Goal: Task Accomplishment & Management: Complete application form

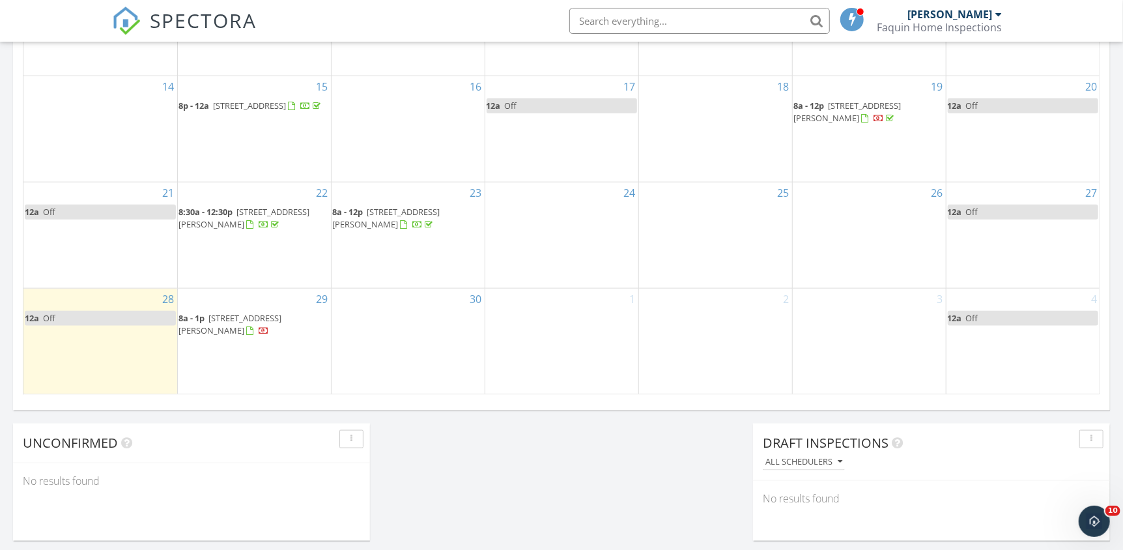
scroll to position [846, 0]
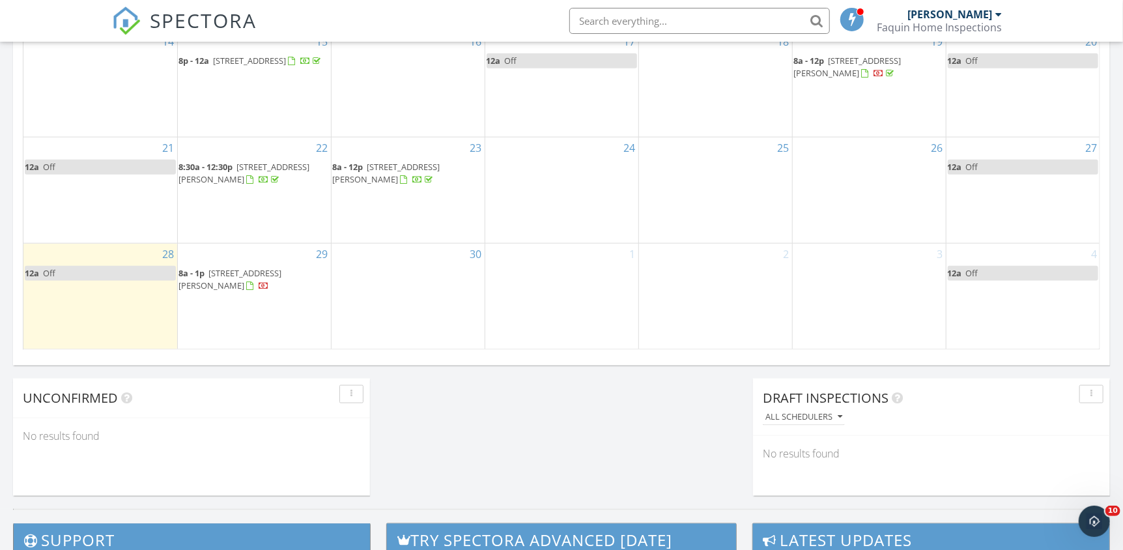
click at [391, 279] on div "30" at bounding box center [408, 297] width 153 height 106
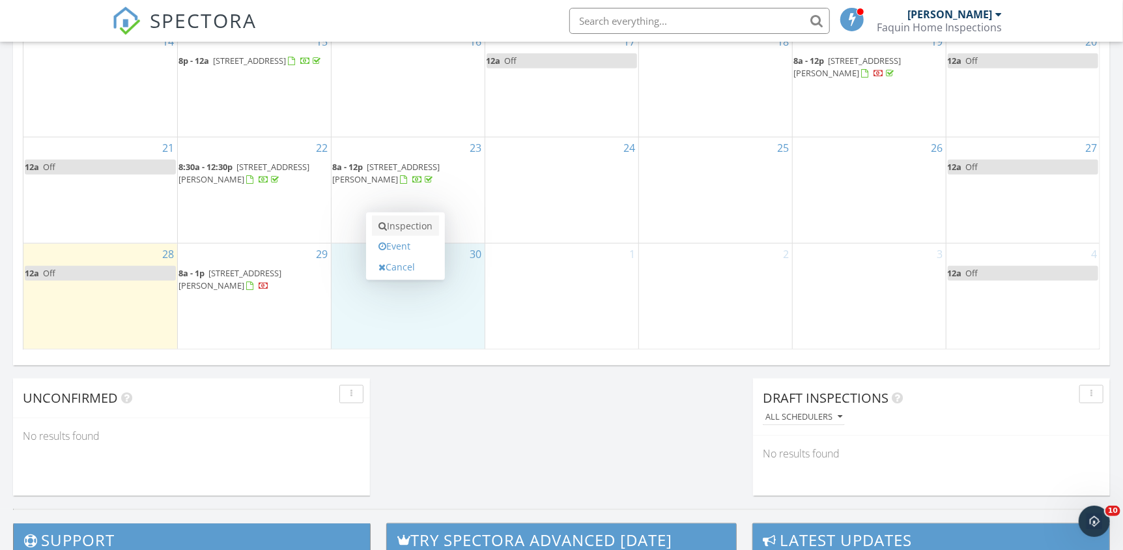
click at [401, 229] on link "Inspection" at bounding box center [405, 226] width 67 height 21
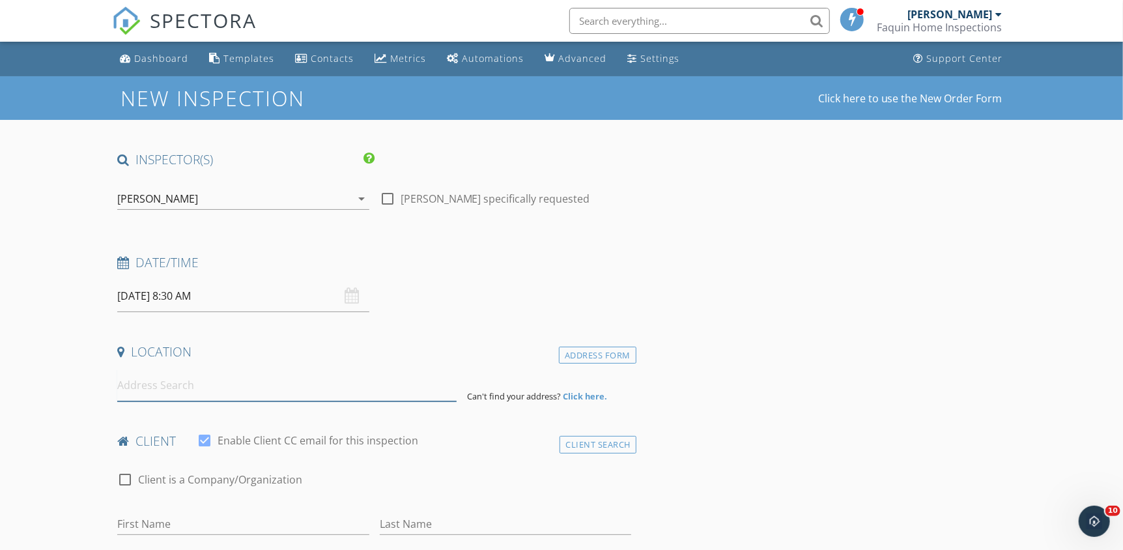
click at [150, 388] on input at bounding box center [286, 385] width 339 height 32
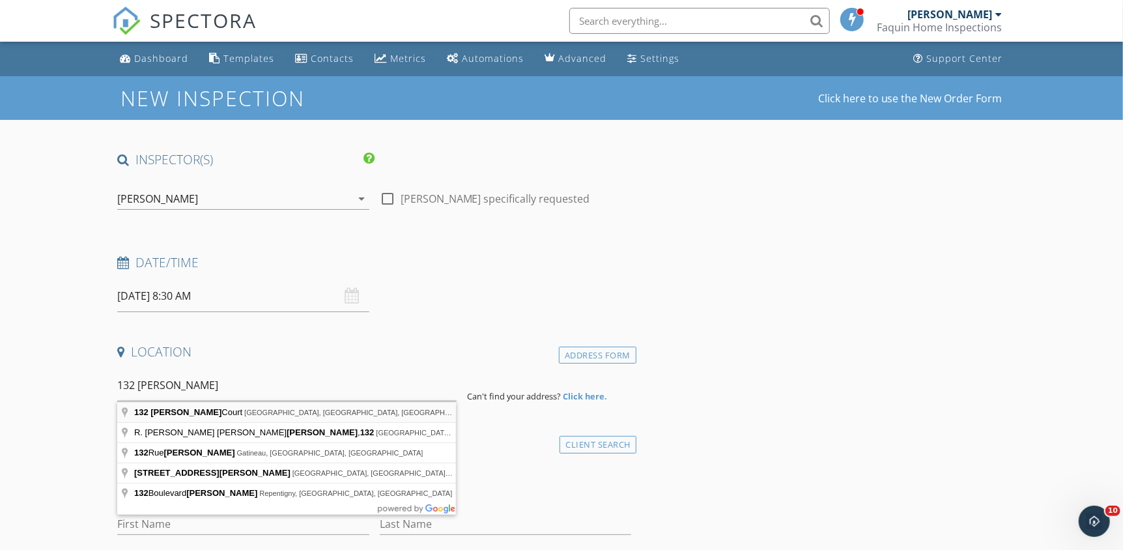
type input "[STREET_ADDRESS][PERSON_NAME]"
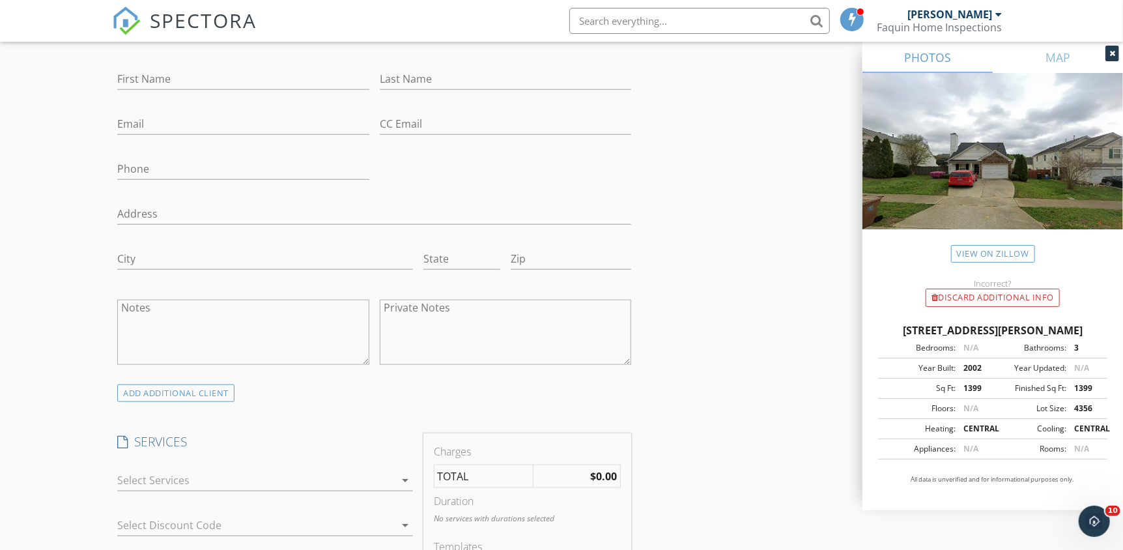
scroll to position [717, 0]
click at [403, 470] on icon "arrow_drop_down" at bounding box center [405, 475] width 16 height 16
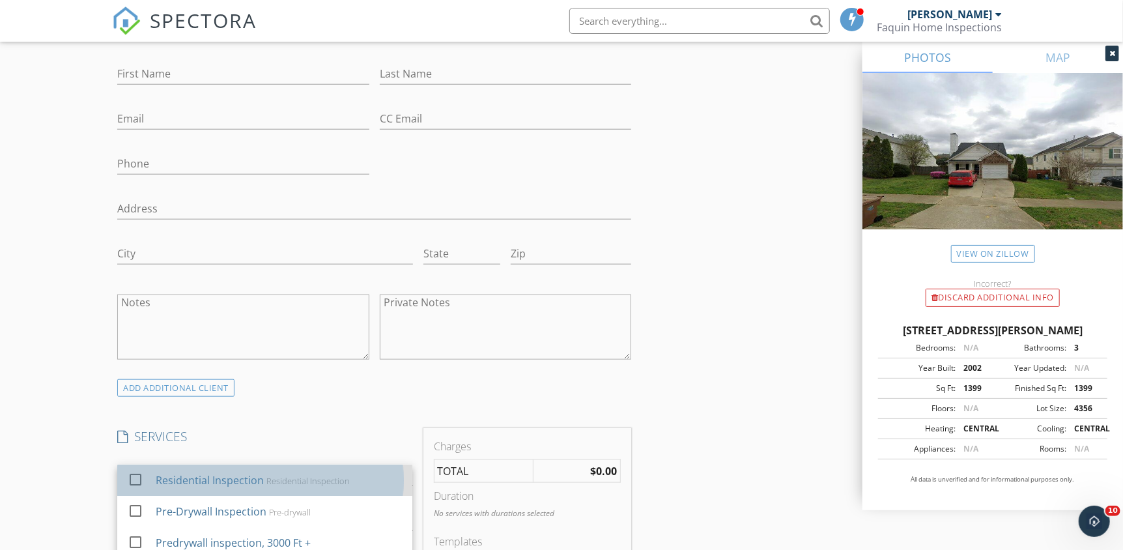
click at [295, 481] on div "Residential Inspection" at bounding box center [307, 481] width 83 height 10
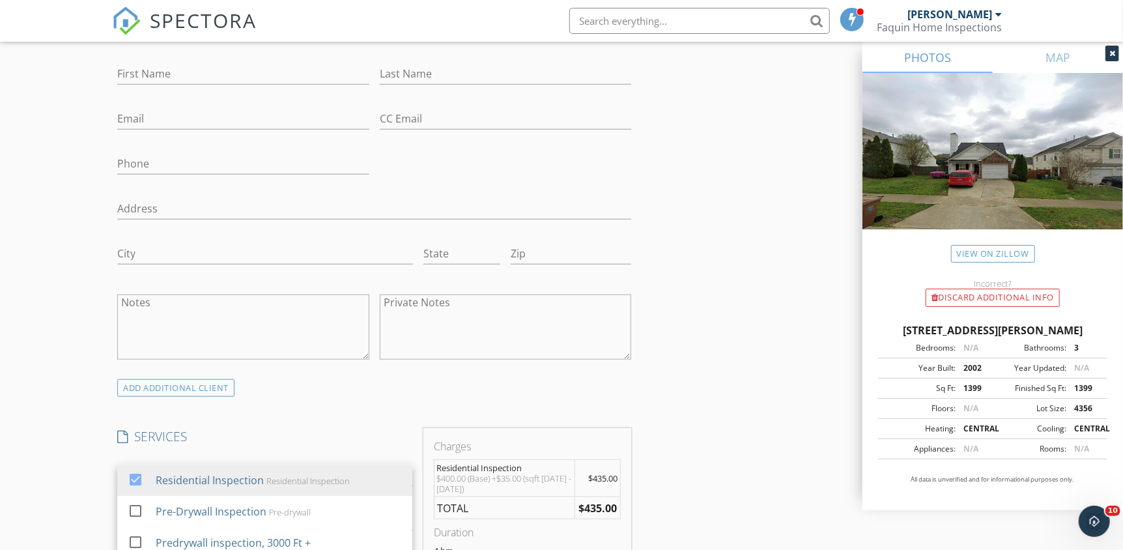
click at [660, 412] on div "INSPECTOR(S) check_box [PERSON_NAME] PRIMARY [PERSON_NAME] arrow_drop_down chec…" at bounding box center [561, 529] width 898 height 2189
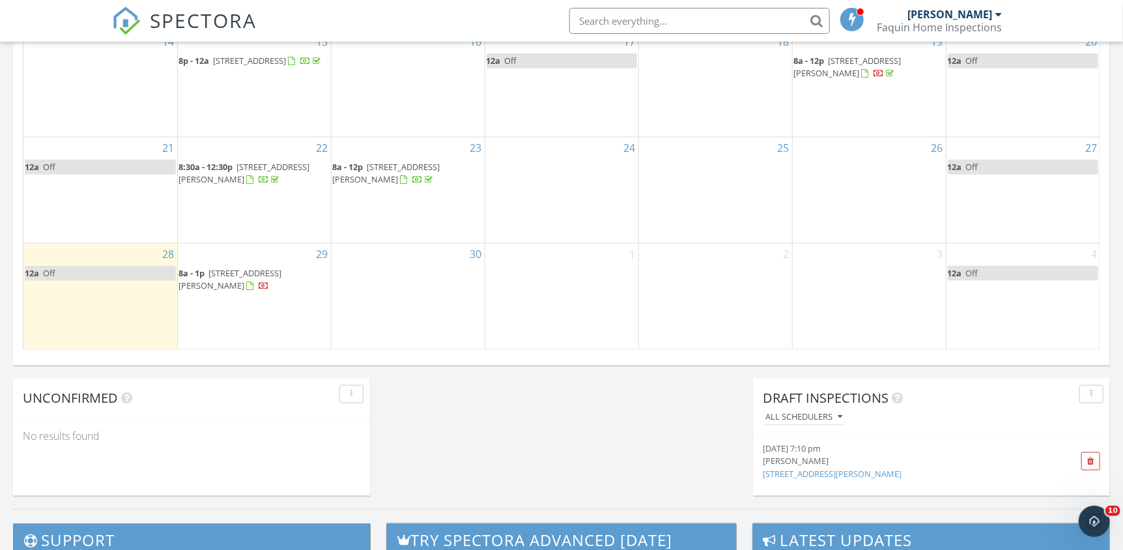
click at [362, 283] on div "30" at bounding box center [408, 297] width 153 height 106
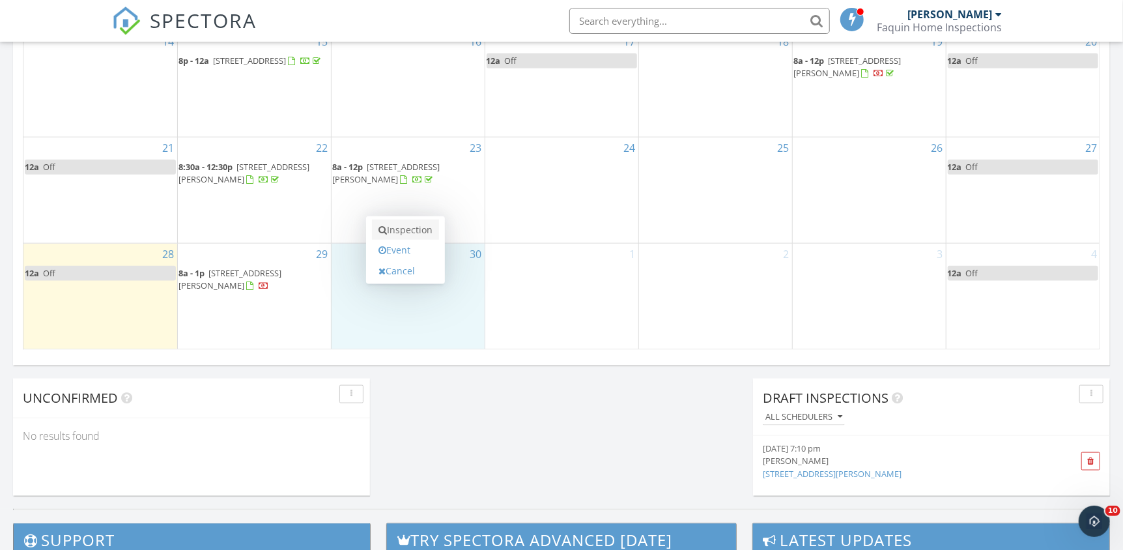
click at [410, 230] on link "Inspection" at bounding box center [405, 230] width 67 height 21
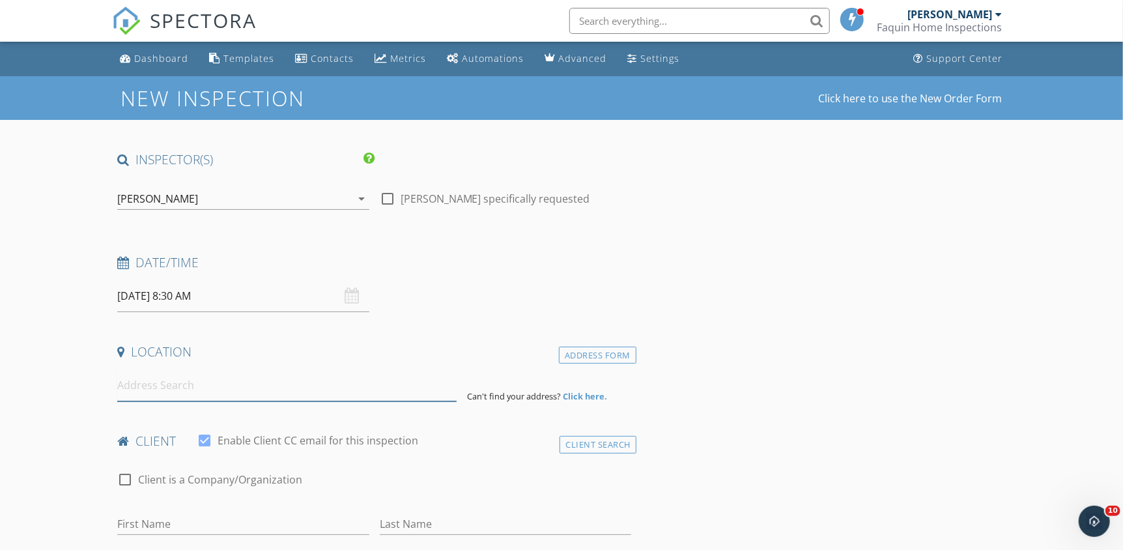
click at [175, 386] on input at bounding box center [286, 385] width 339 height 32
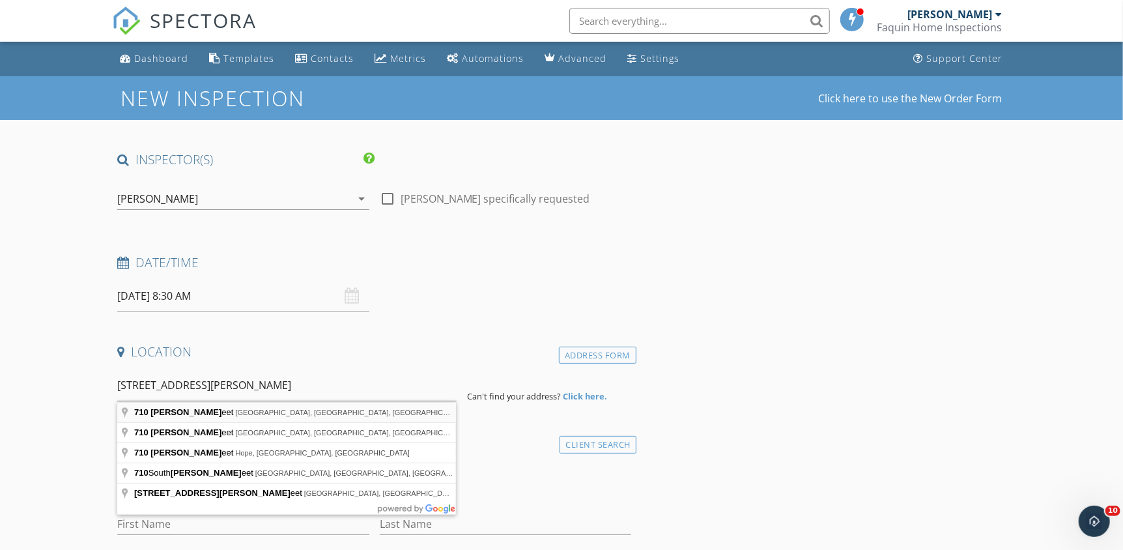
type input "710 Graham Street, Raleigh, NC, USA"
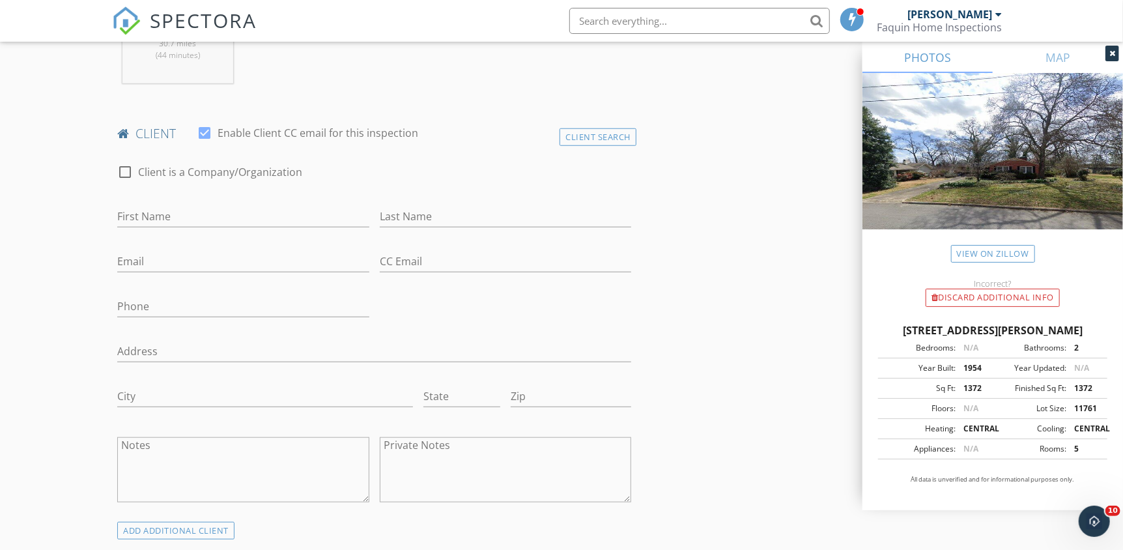
scroll to position [717, 0]
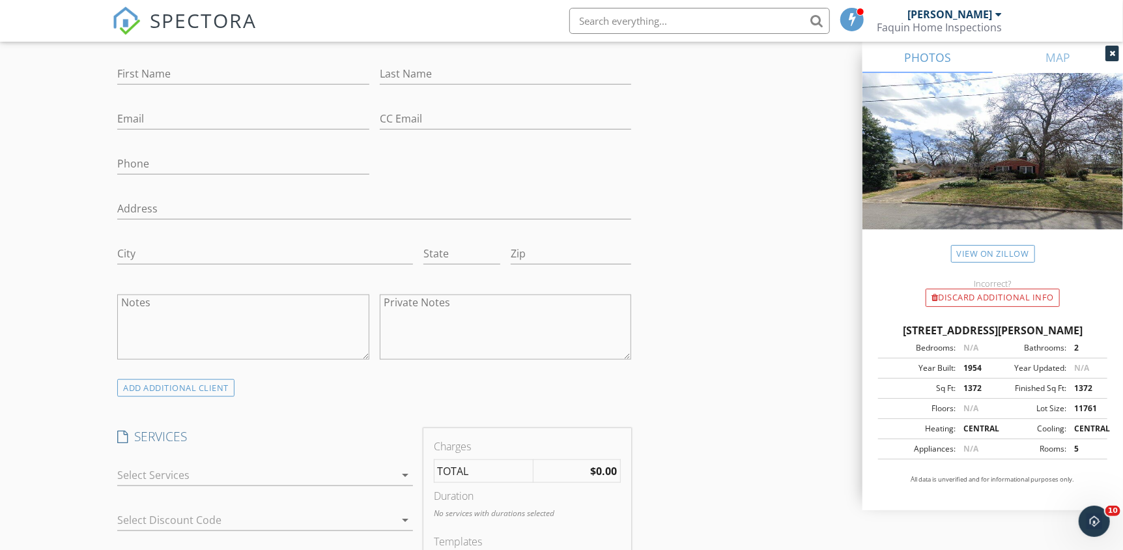
click at [406, 475] on icon "arrow_drop_down" at bounding box center [405, 475] width 16 height 16
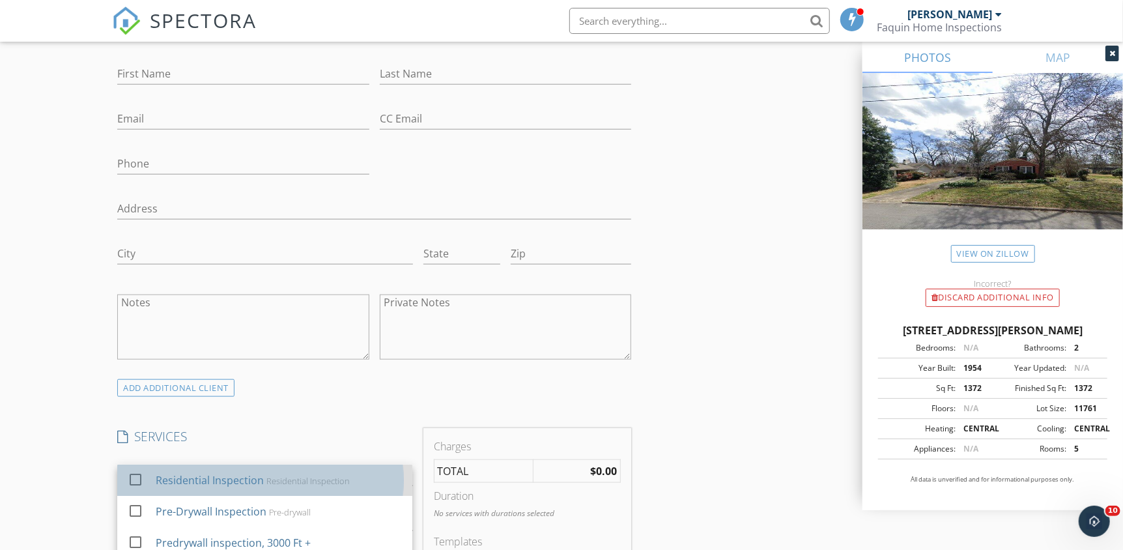
click at [309, 485] on div "Residential Inspection" at bounding box center [307, 481] width 83 height 10
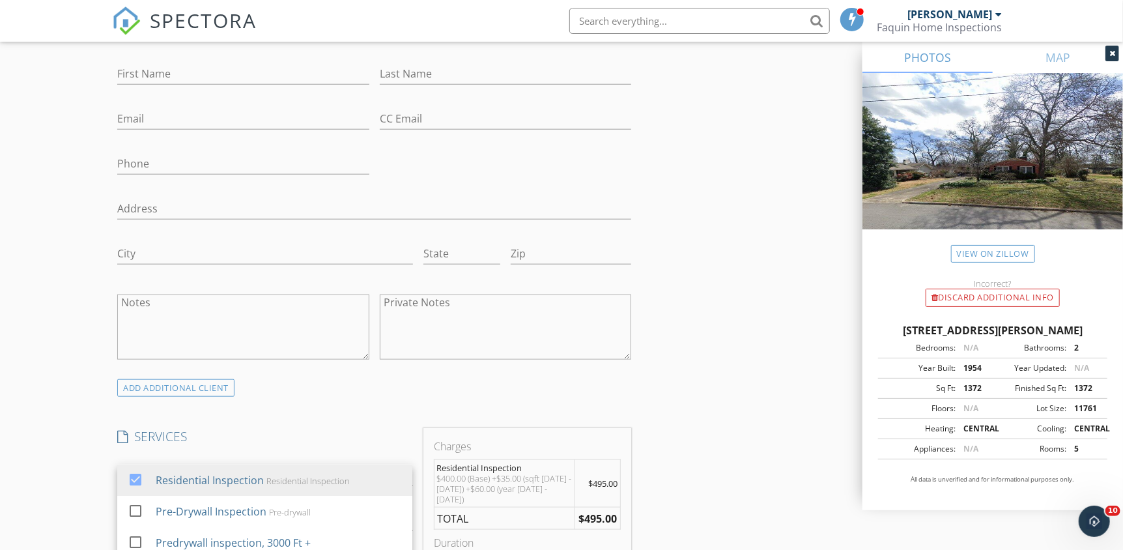
click at [687, 441] on div "INSPECTOR(S) check_box Wilson Faquin PRIMARY Wilson Faquin arrow_drop_down chec…" at bounding box center [561, 534] width 898 height 2199
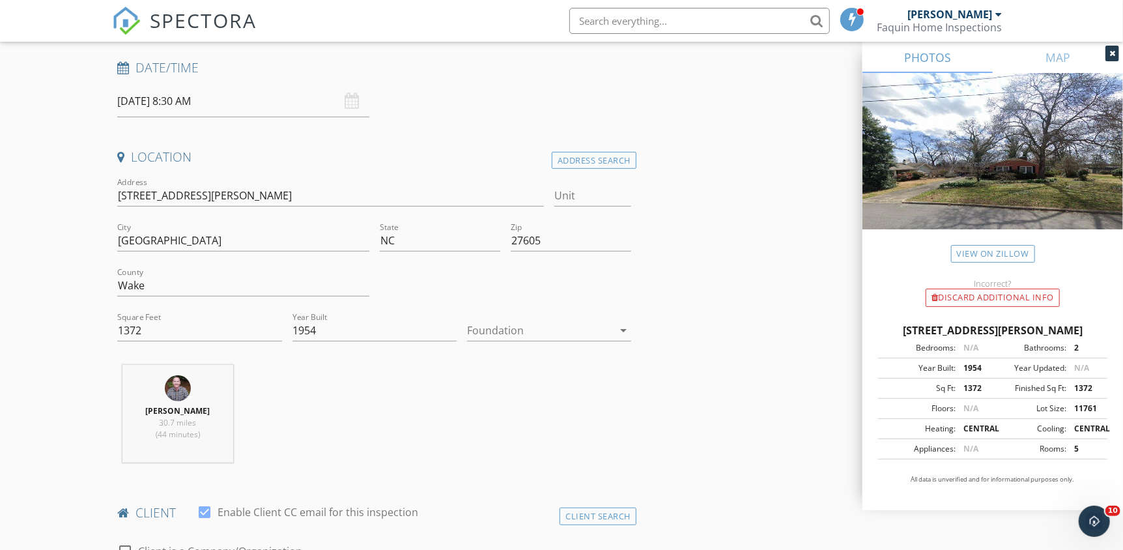
scroll to position [0, 0]
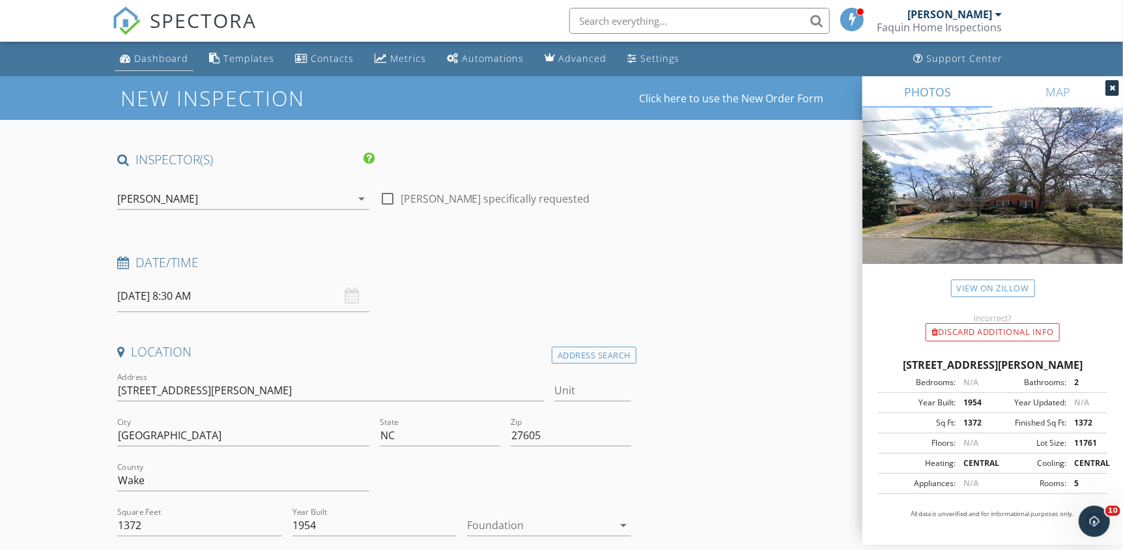
click at [159, 60] on div "Dashboard" at bounding box center [161, 58] width 54 height 12
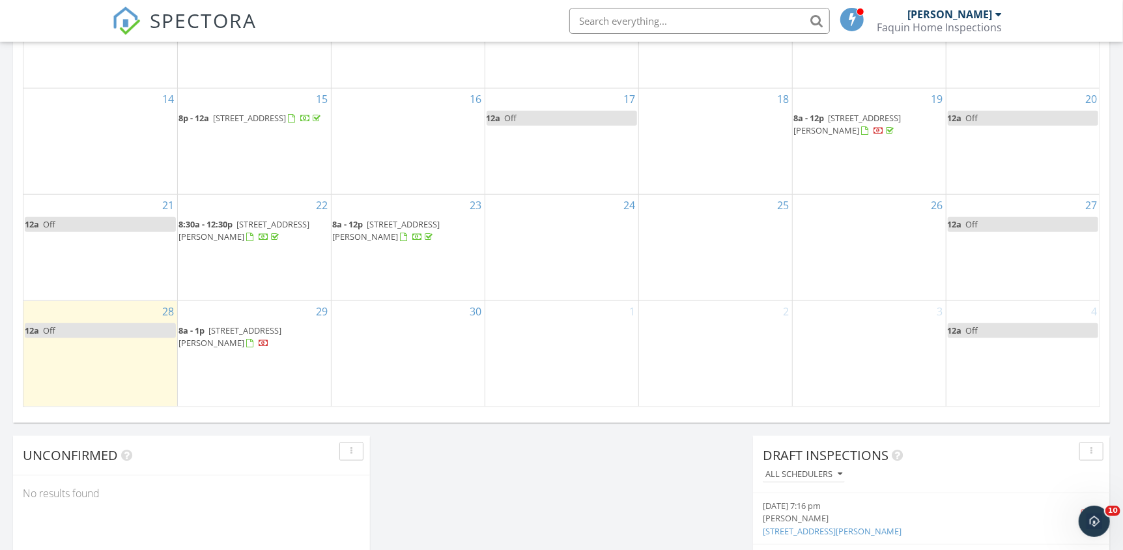
scroll to position [846, 0]
